Goal: Check status: Check status

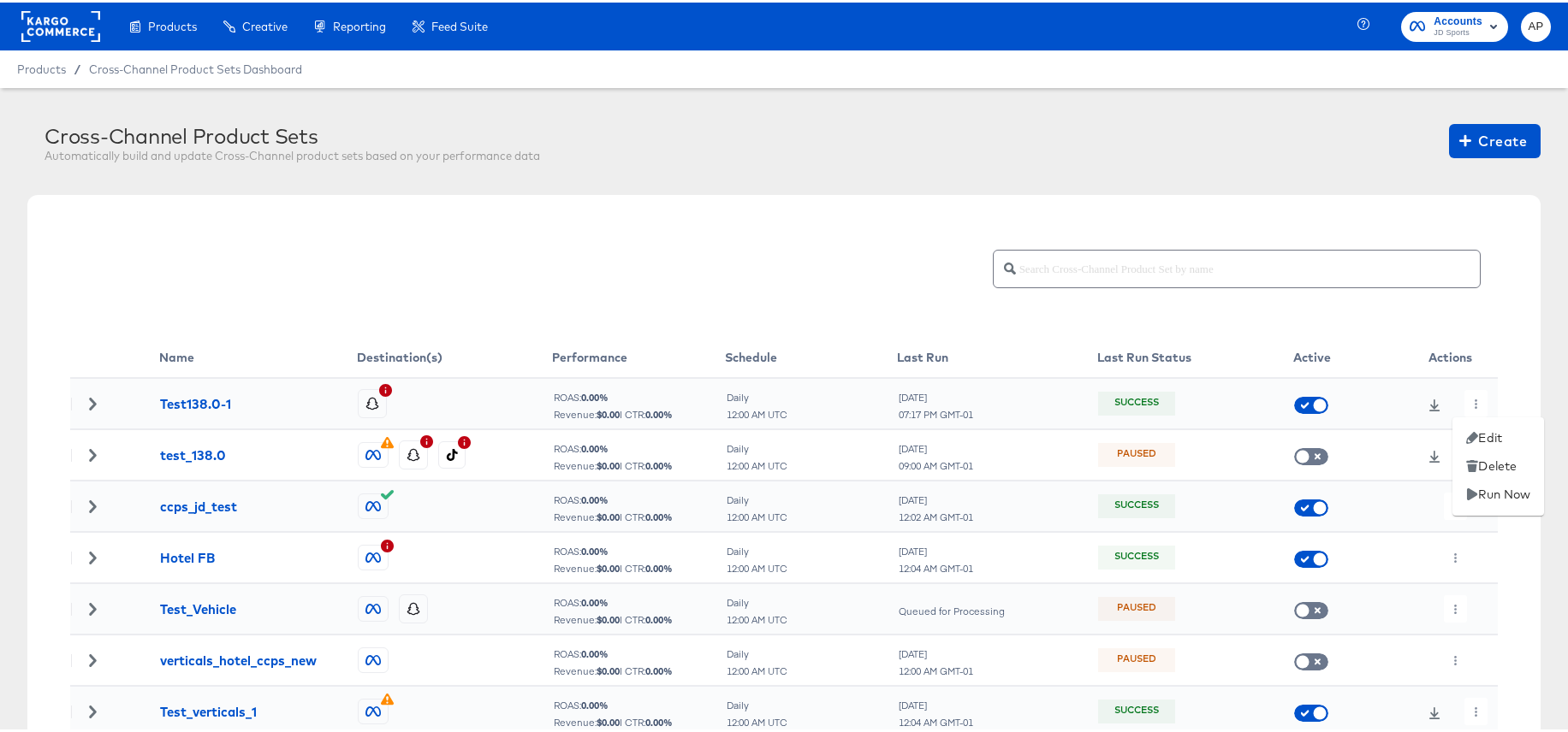
click at [1470, 400] on div at bounding box center [790, 366] width 1581 height 732
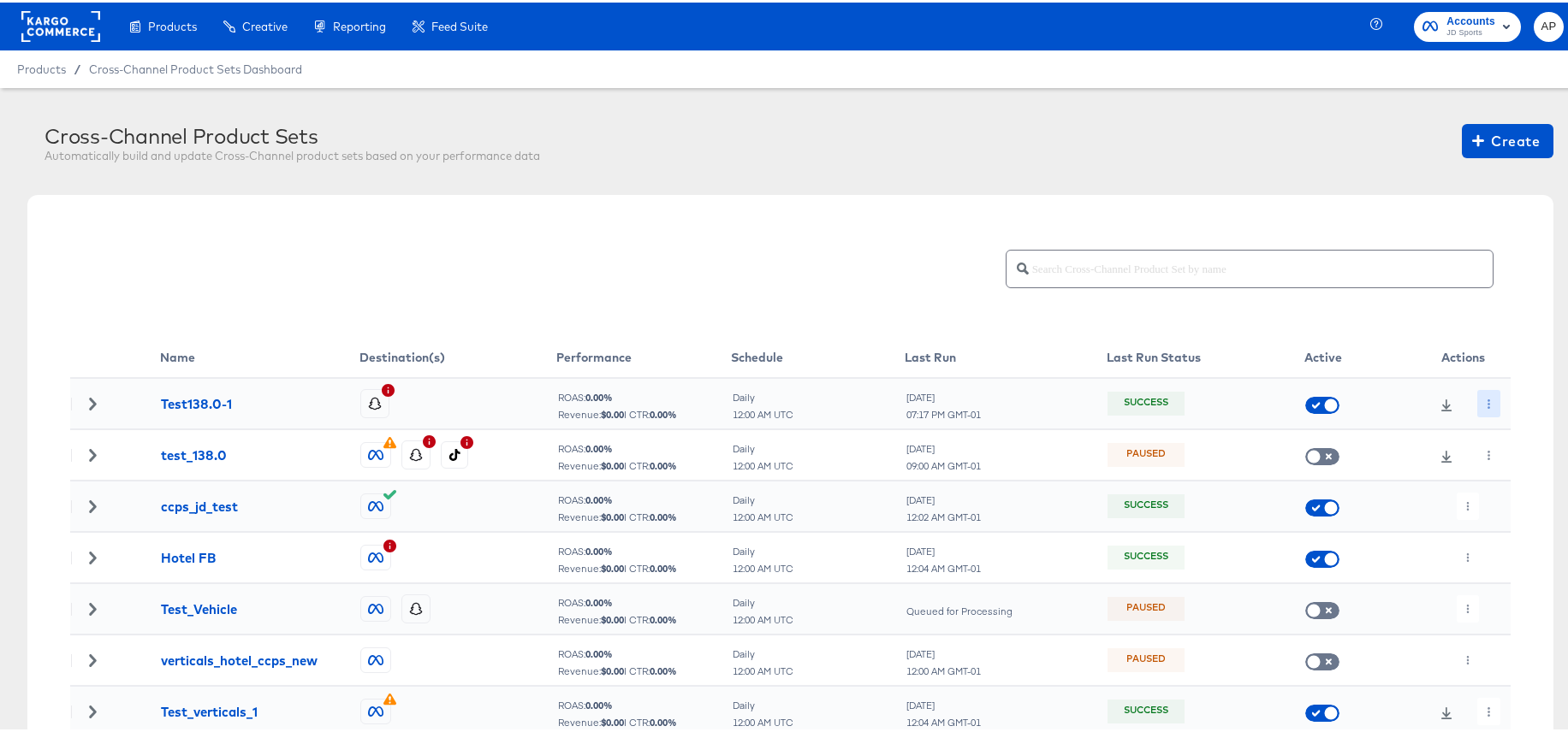
click at [1477, 402] on button "button" at bounding box center [1489, 401] width 23 height 27
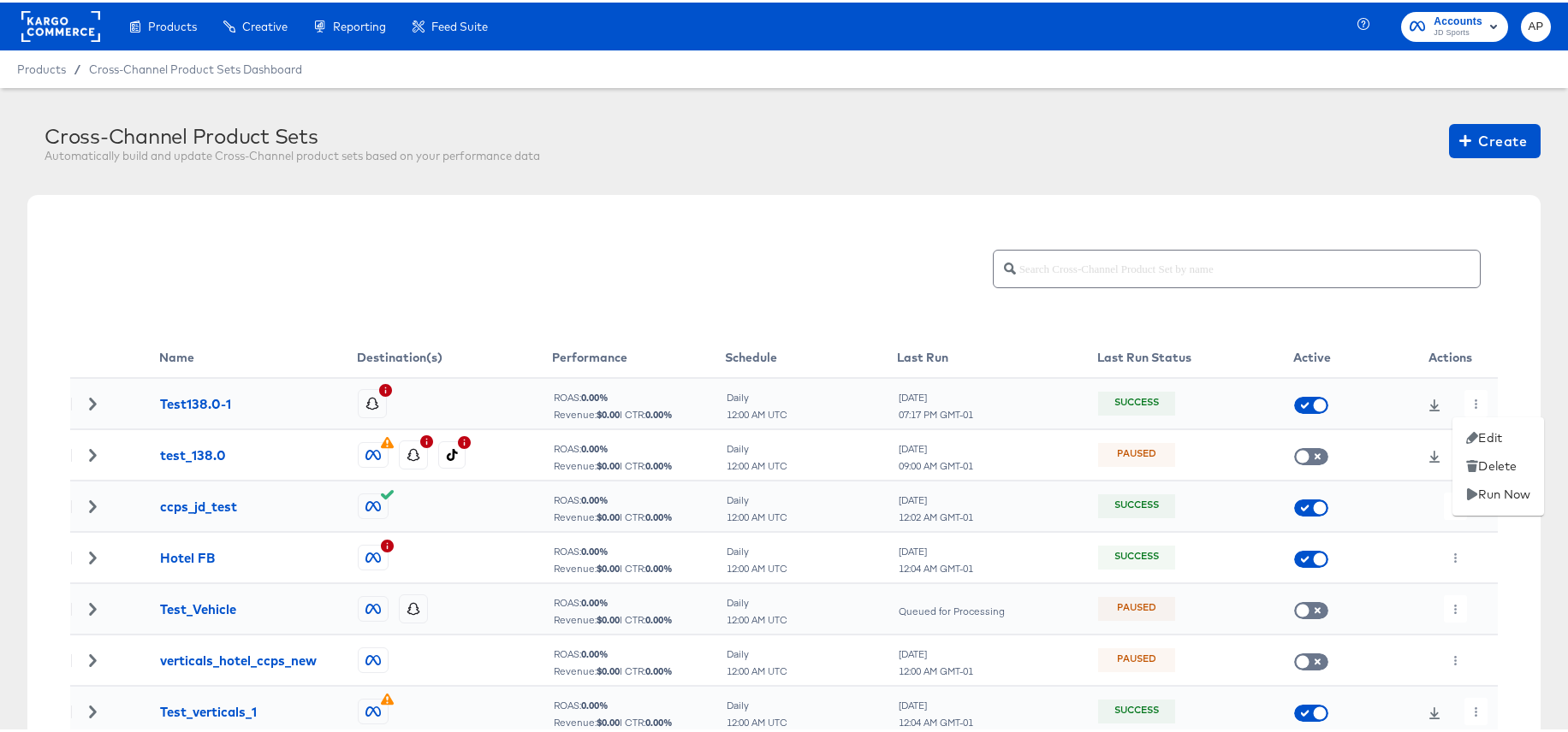
click at [1476, 403] on div at bounding box center [790, 366] width 1581 height 732
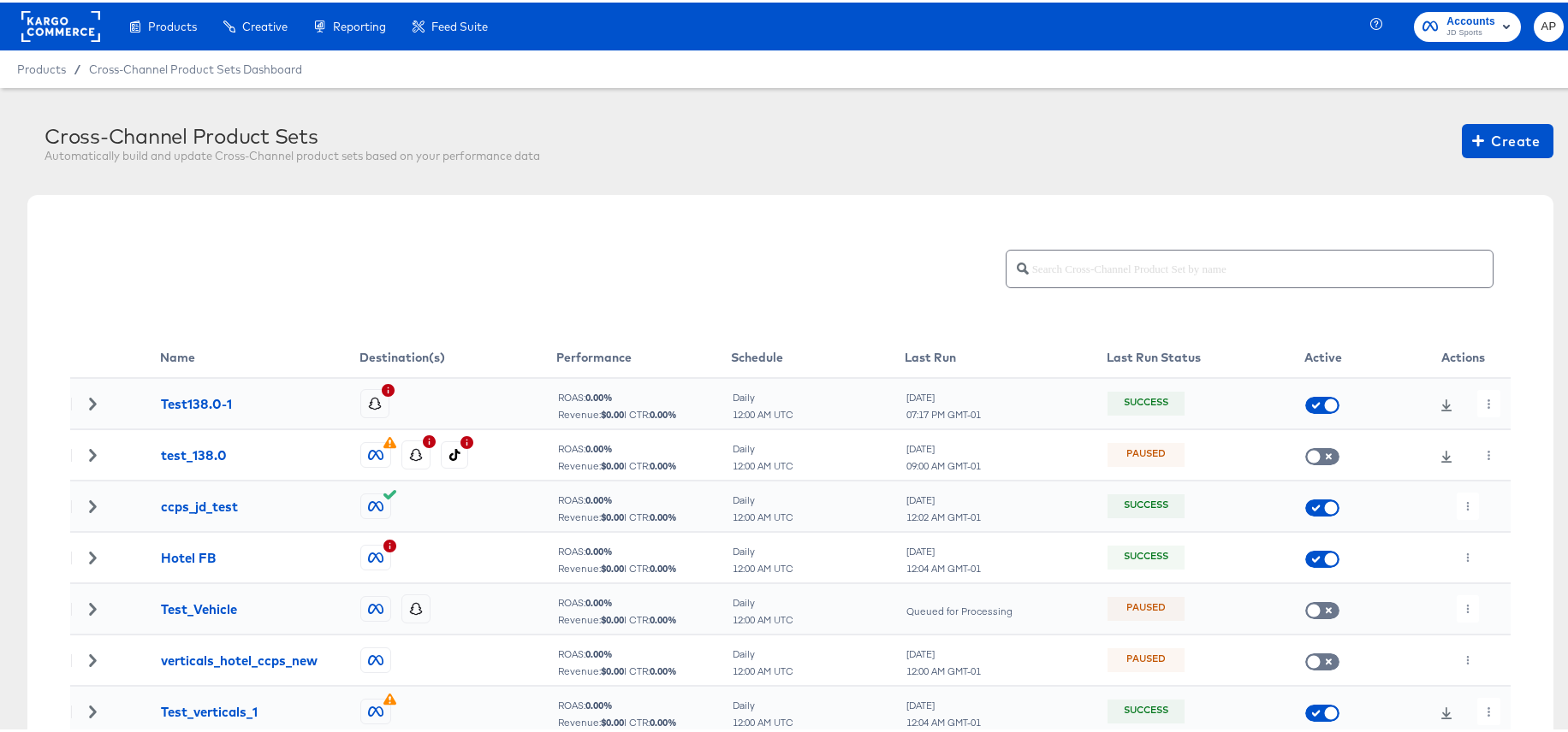
drag, startPoint x: 107, startPoint y: 400, endPoint x: 98, endPoint y: 406, distance: 10.8
click at [106, 400] on div at bounding box center [93, 400] width 43 height 12
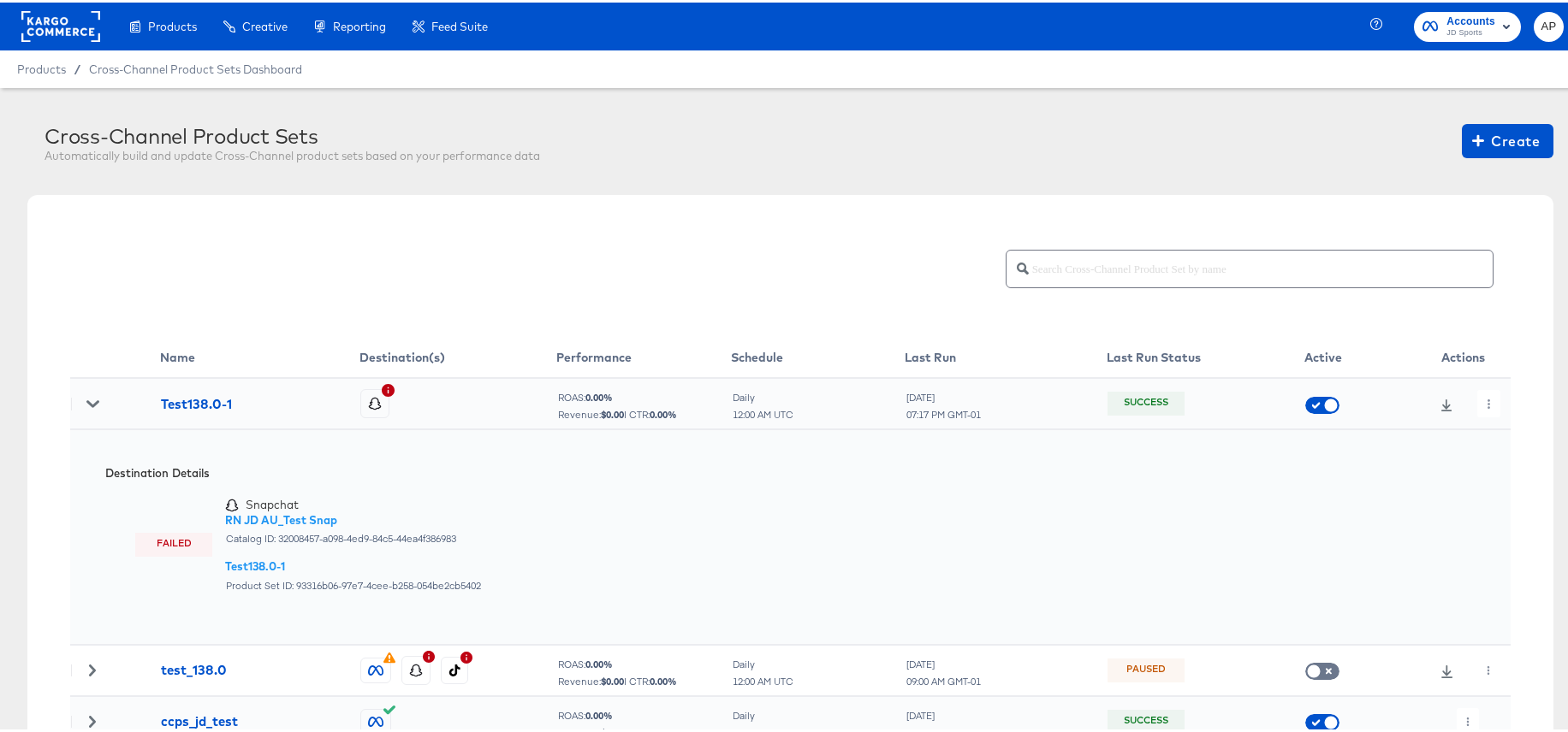
click at [94, 404] on icon at bounding box center [92, 401] width 12 height 7
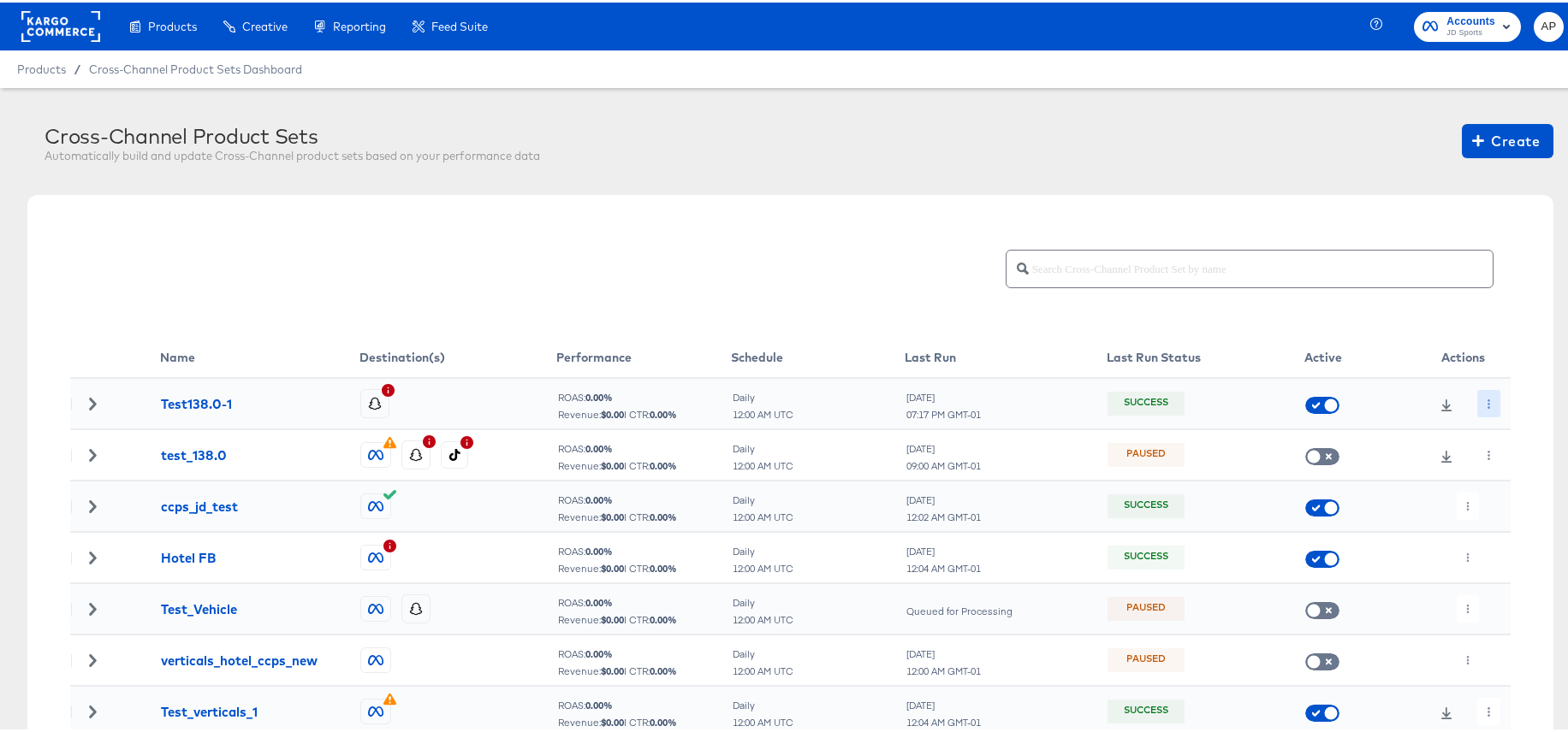
click at [1477, 395] on button "button" at bounding box center [1489, 401] width 23 height 27
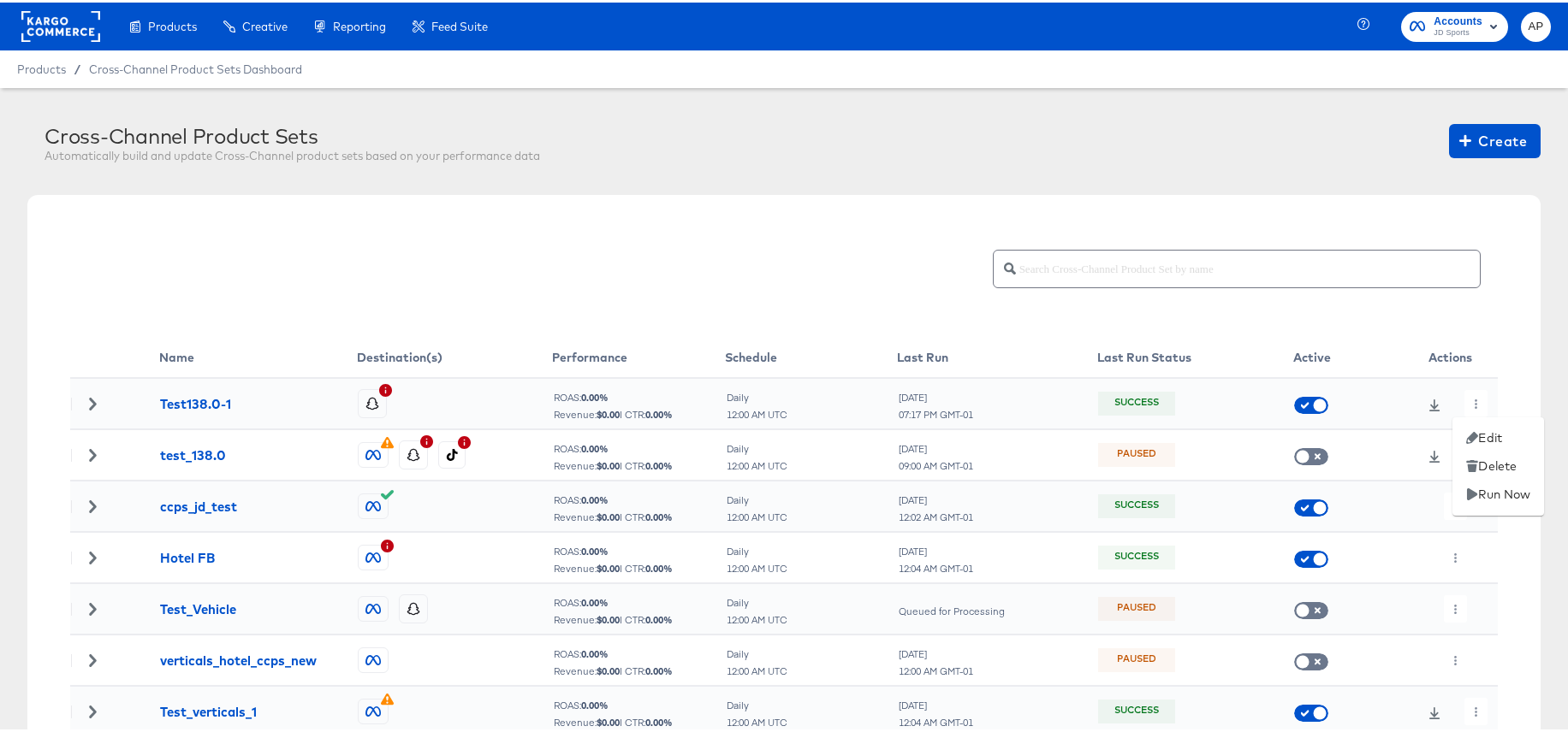
click at [1474, 395] on div at bounding box center [790, 366] width 1581 height 732
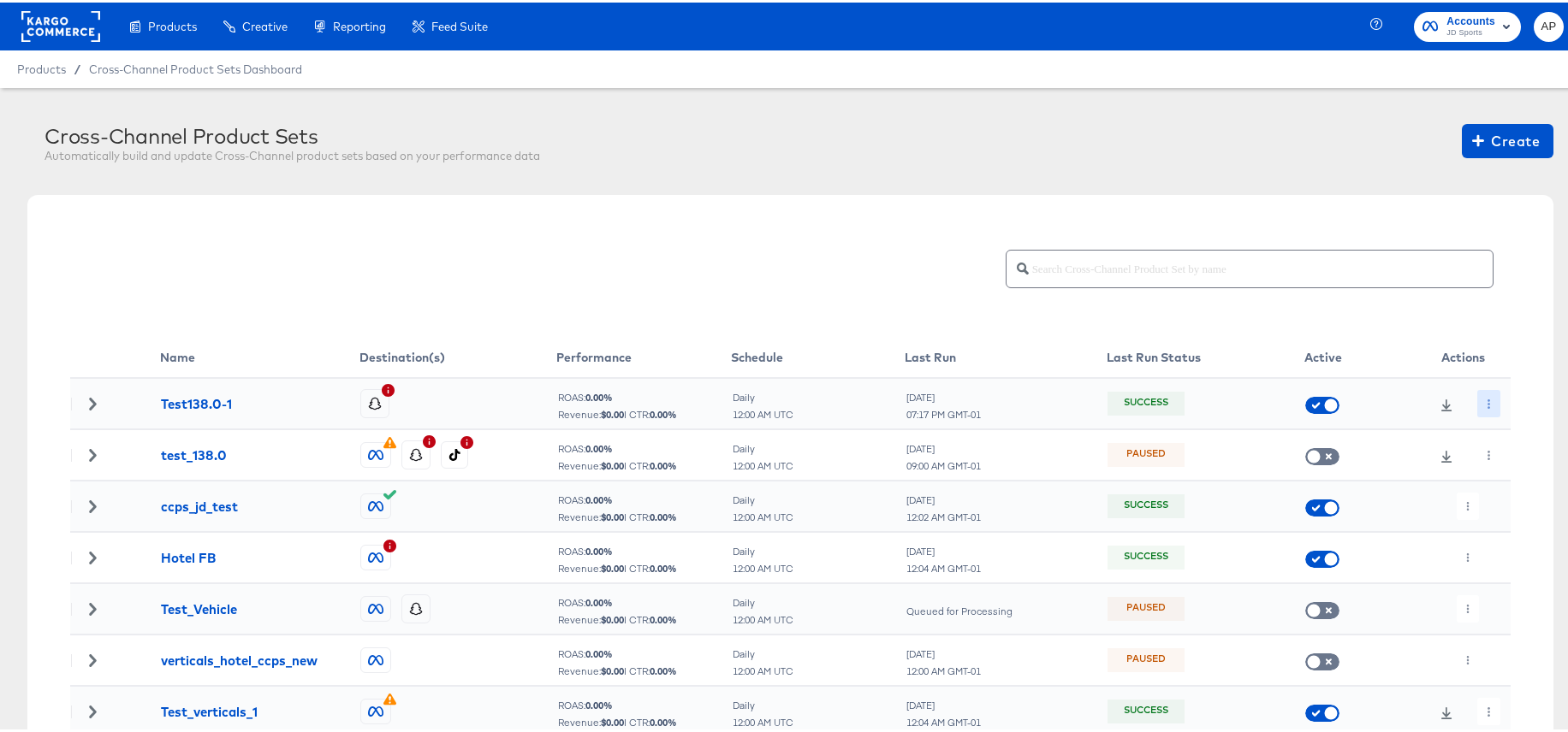
click at [1479, 410] on button "button" at bounding box center [1489, 401] width 23 height 27
